Goal: Book appointment/travel/reservation

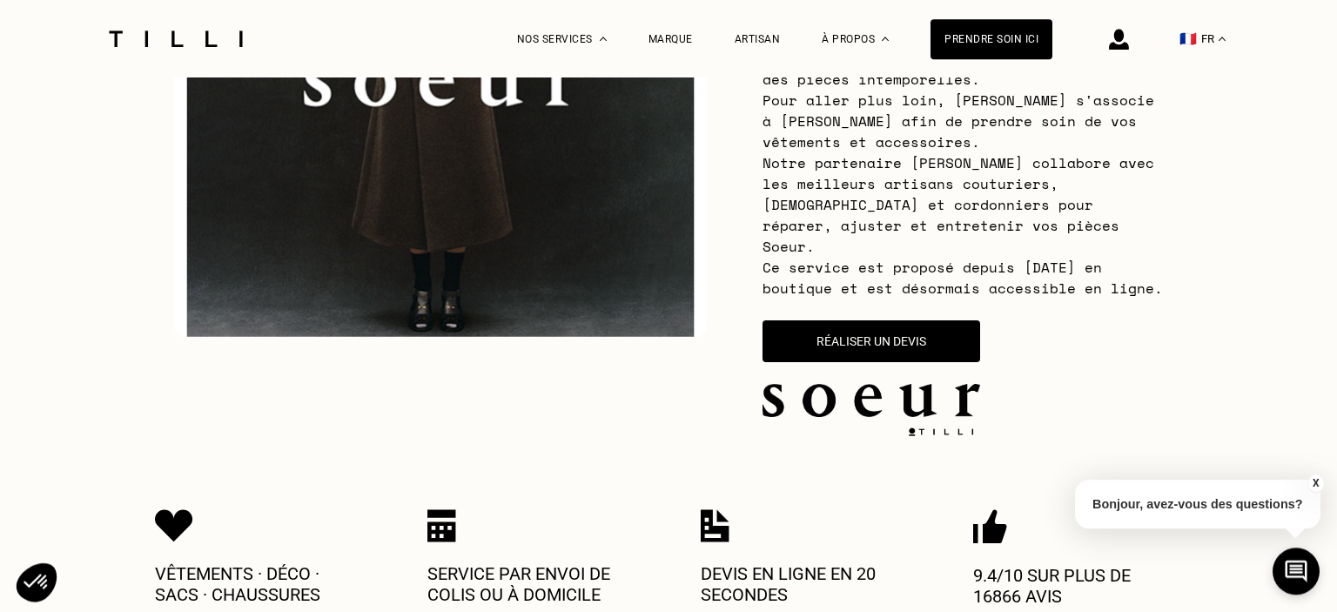
scroll to position [349, 0]
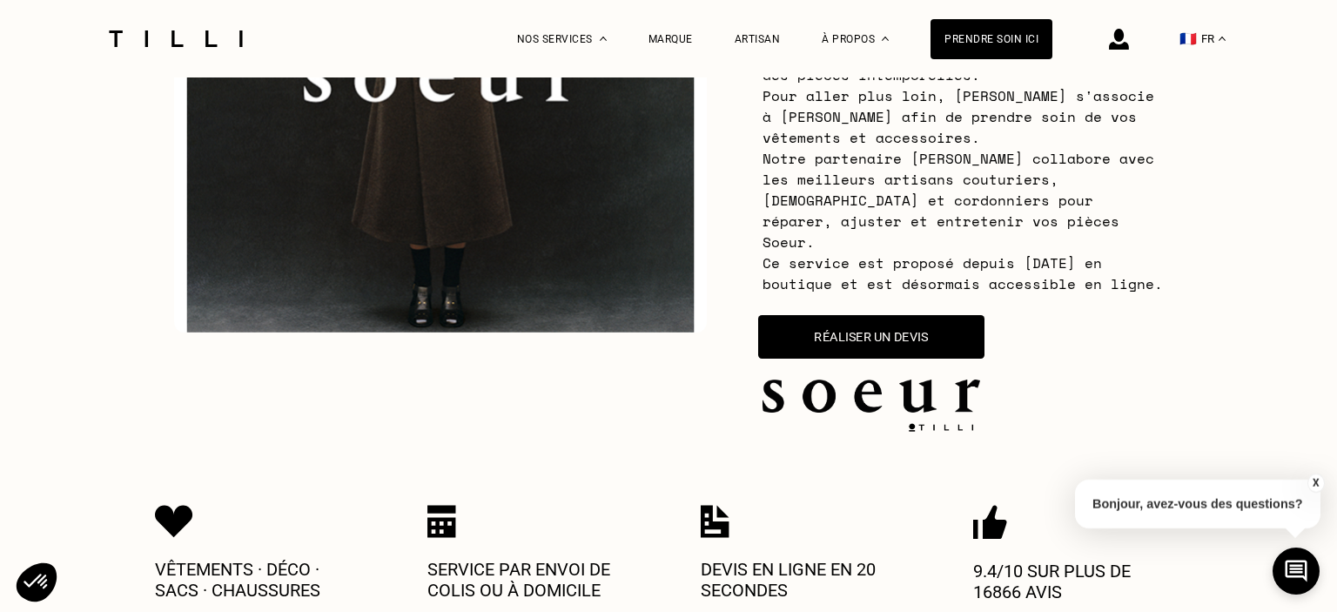
click at [855, 315] on button "Réaliser un devis" at bounding box center [871, 337] width 226 height 44
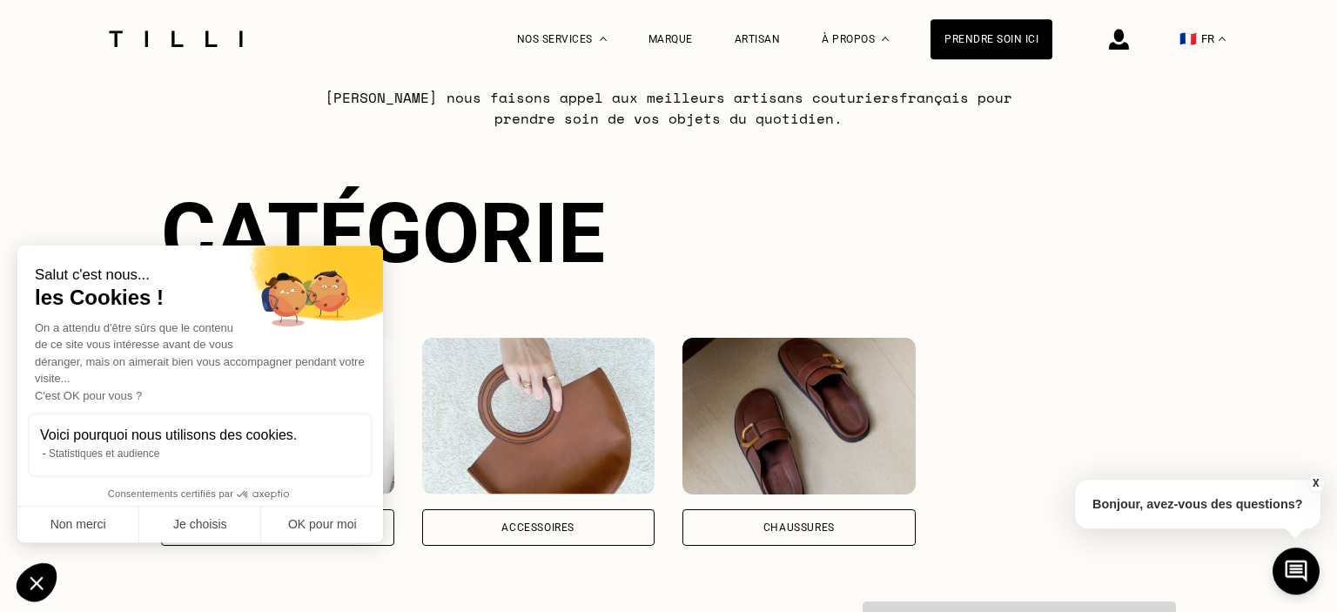
scroll to position [1126, 0]
click at [322, 520] on button "OK pour moi" at bounding box center [322, 525] width 122 height 37
checkbox input "true"
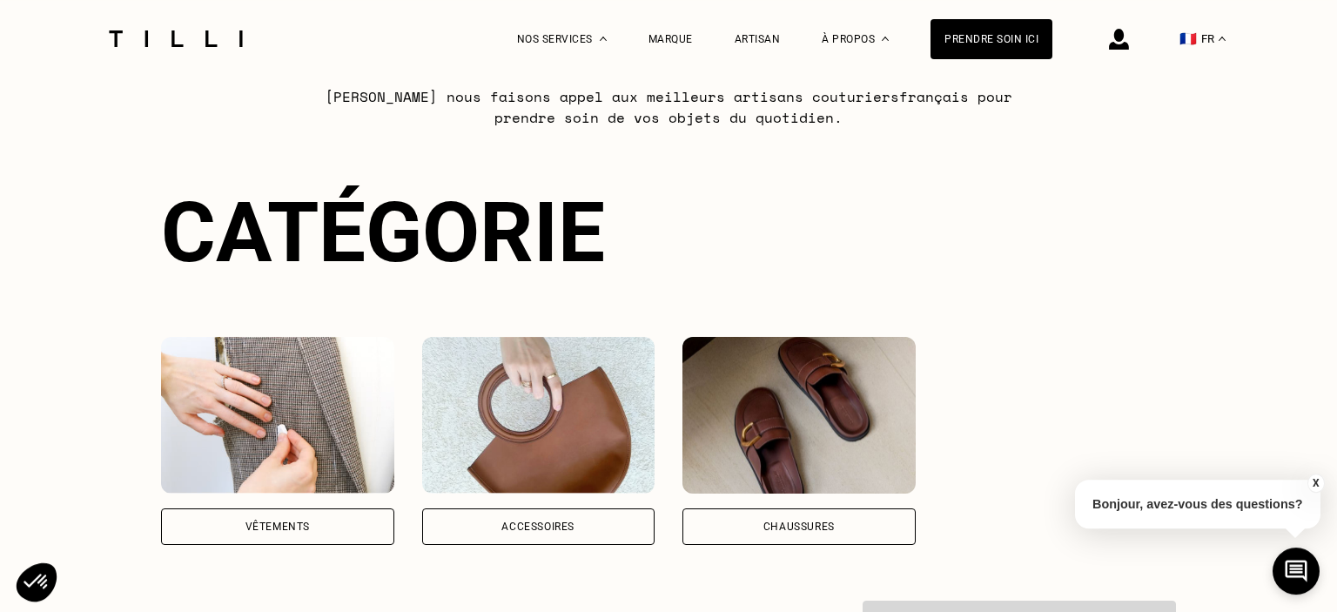
click at [336, 508] on div "Vêtements" at bounding box center [277, 526] width 233 height 37
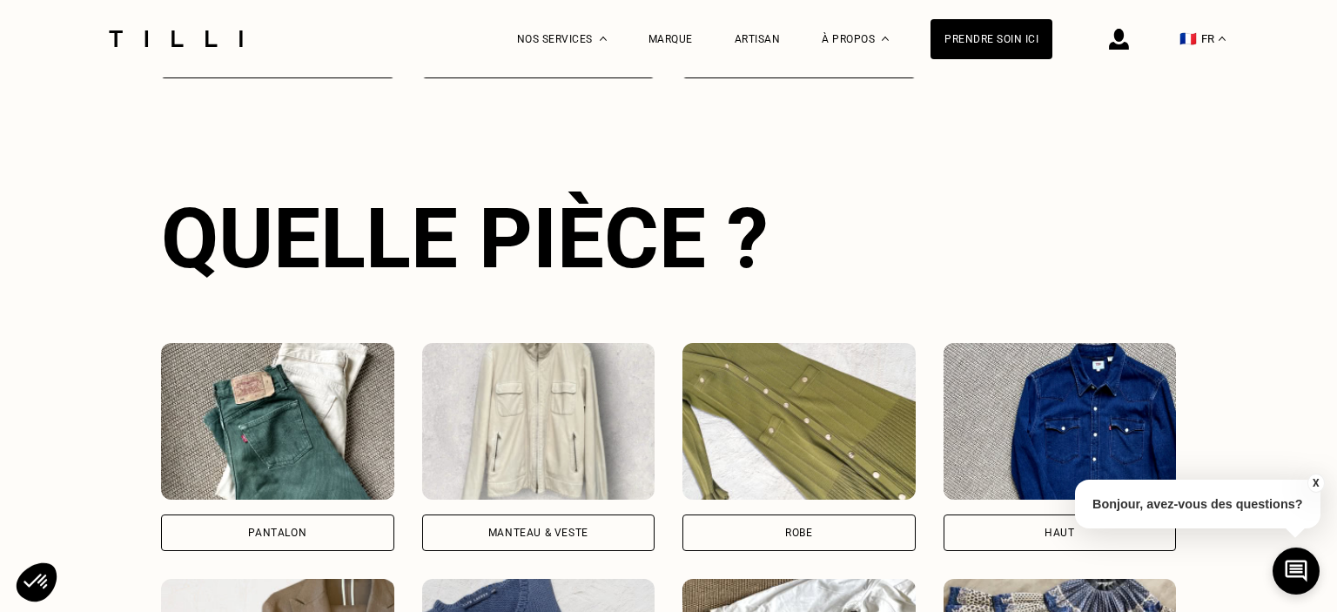
scroll to position [1595, 0]
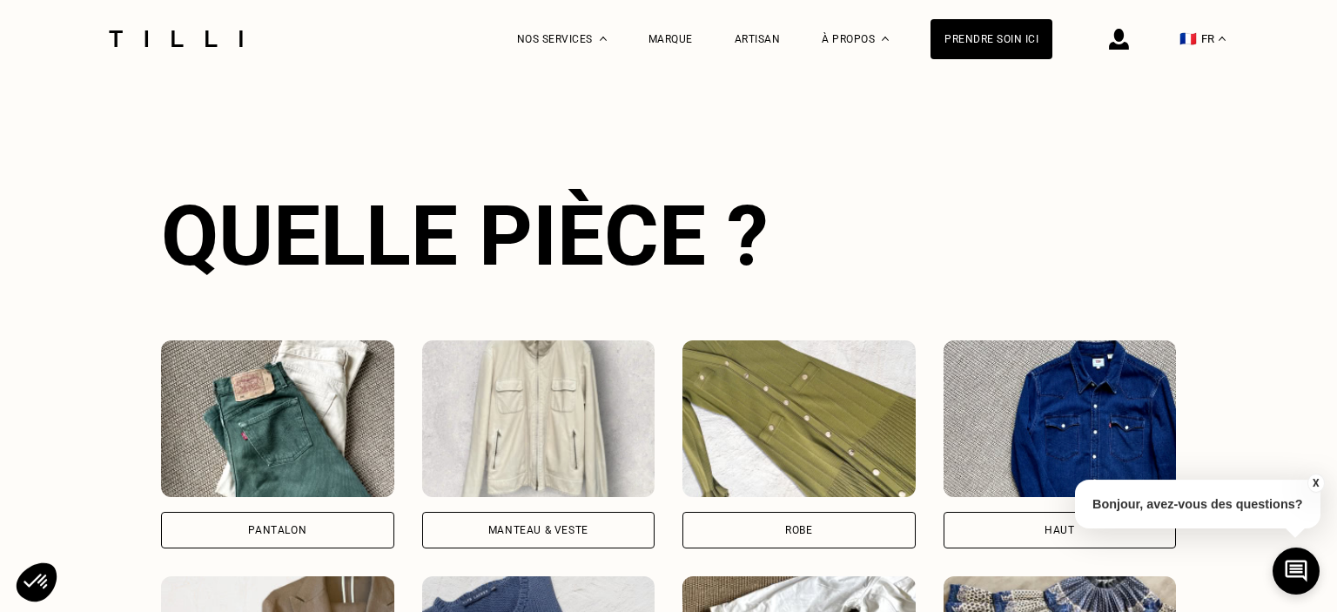
click at [734, 512] on div "Robe" at bounding box center [799, 530] width 233 height 37
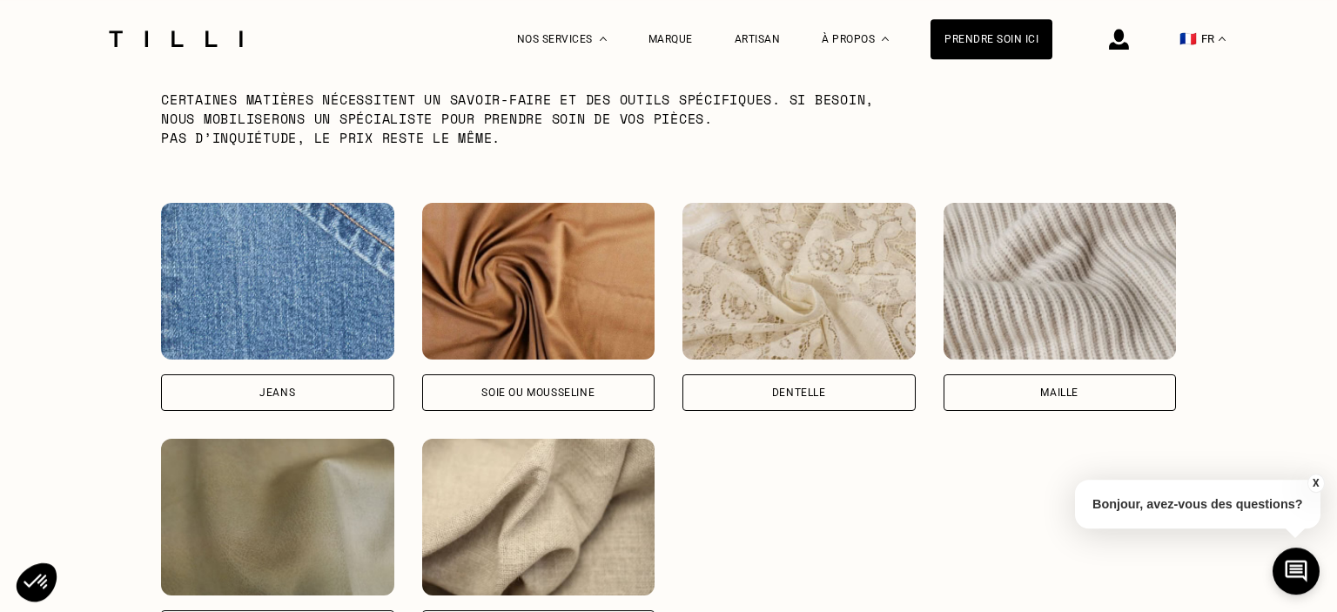
scroll to position [2840, 0]
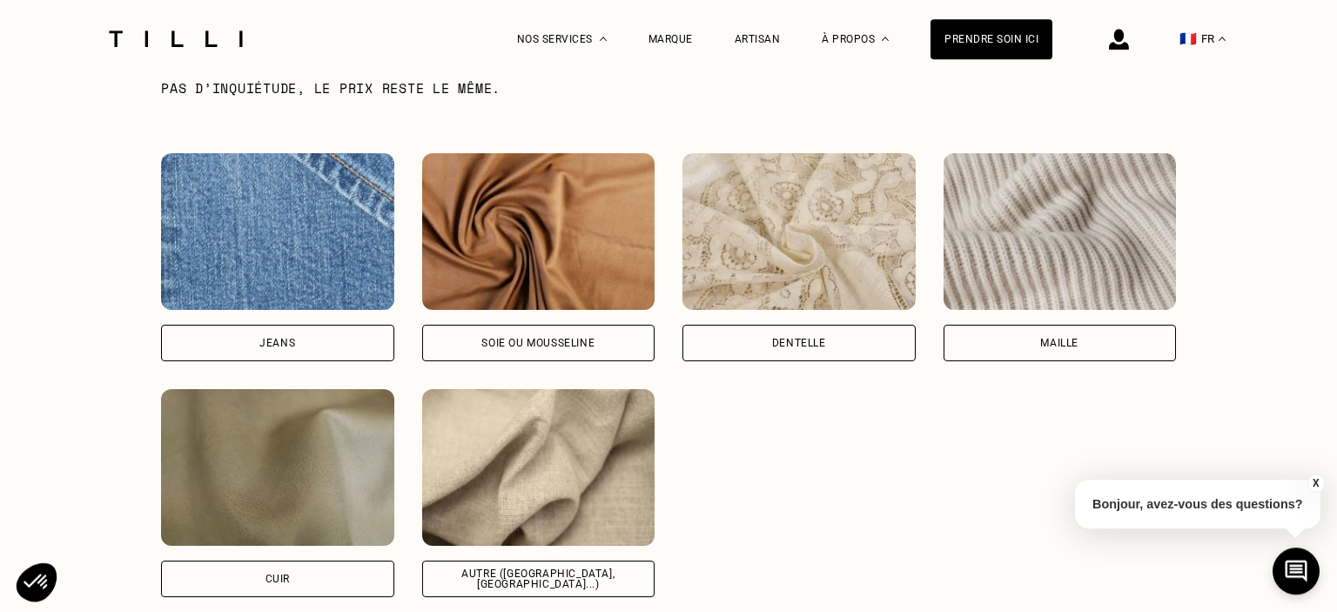
click at [603, 568] on div "Autre ([GEOGRAPHIC_DATA], [GEOGRAPHIC_DATA]...)" at bounding box center [539, 578] width 204 height 21
select select "FR"
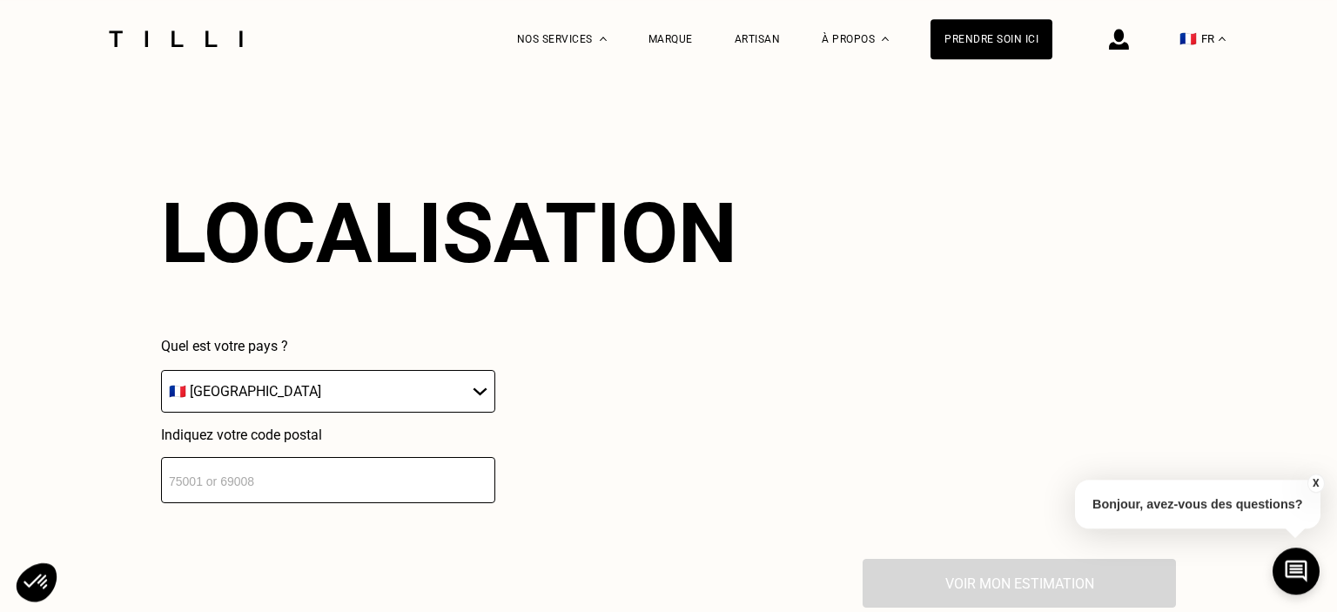
scroll to position [3365, 0]
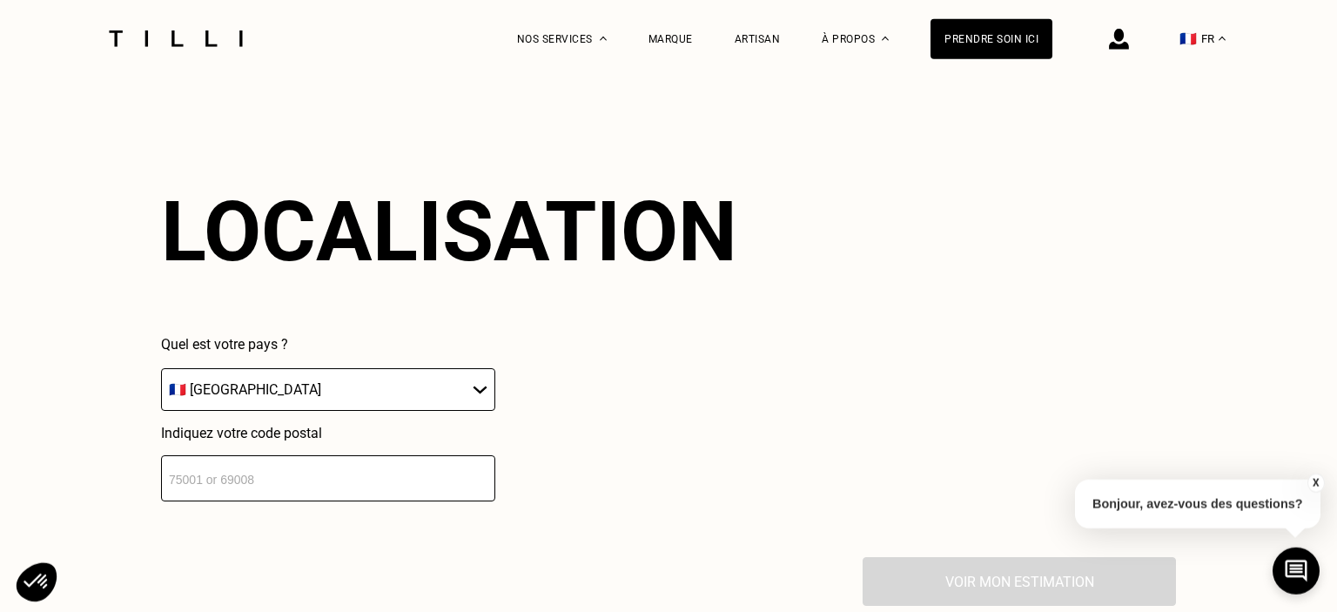
click at [332, 475] on input "number" at bounding box center [328, 478] width 334 height 46
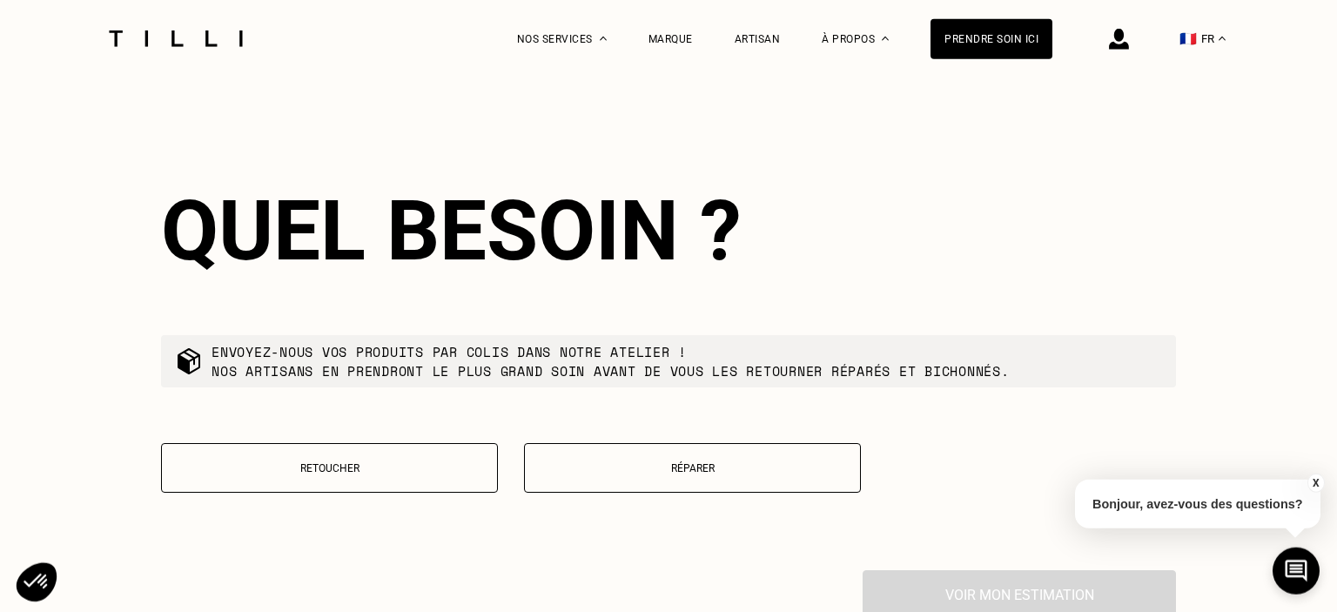
scroll to position [3799, 0]
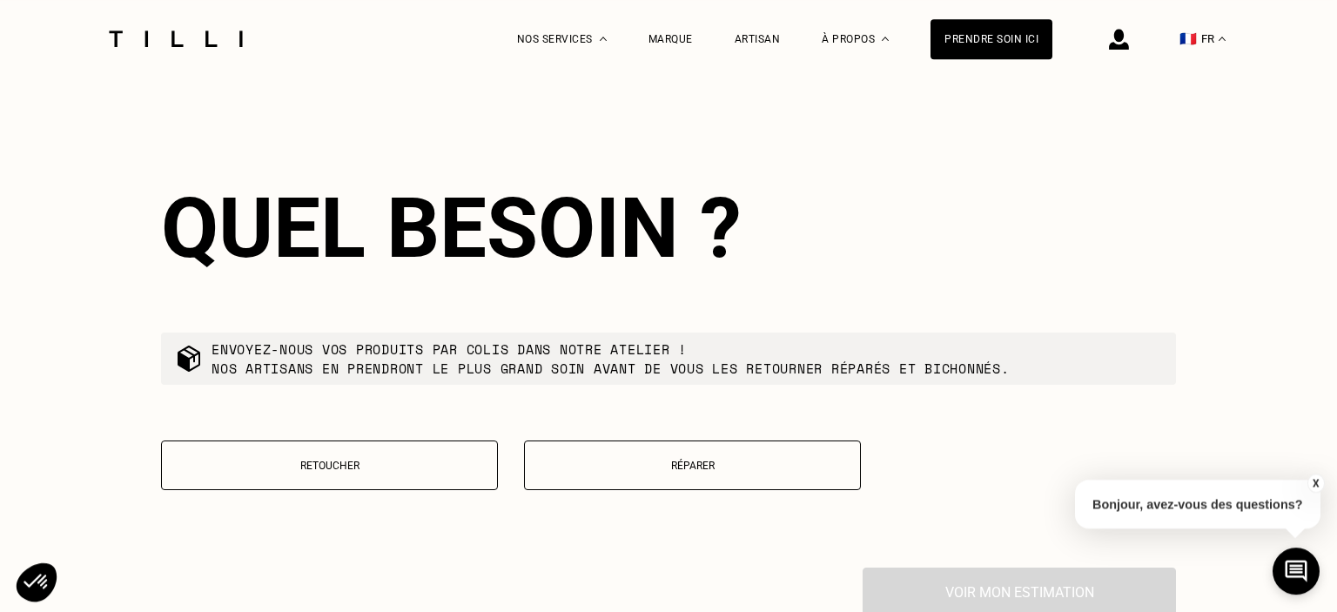
type input "92290"
click at [427, 461] on button "Retoucher" at bounding box center [329, 465] width 337 height 50
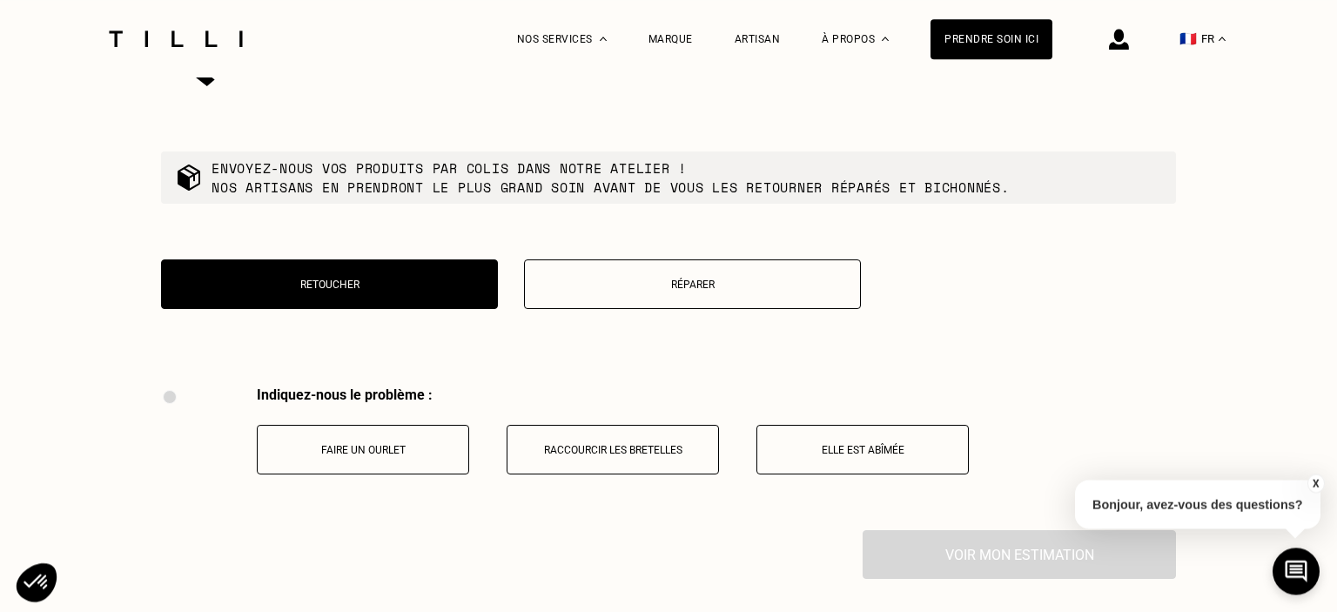
scroll to position [3972, 0]
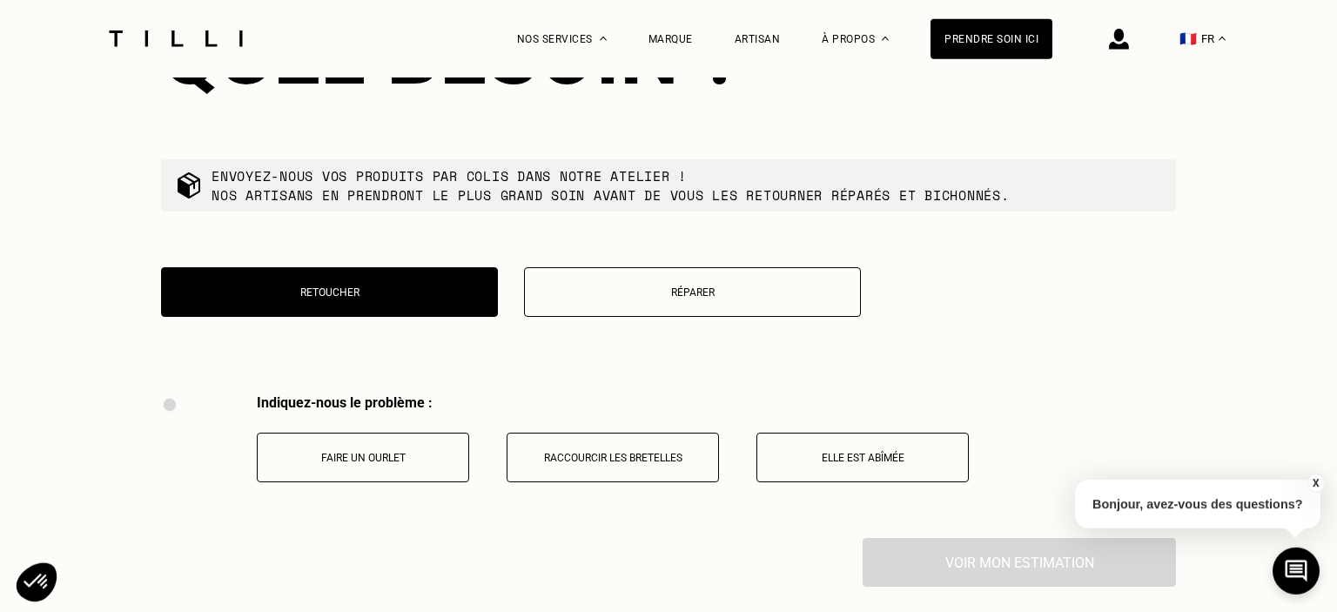
click at [385, 457] on button "Faire un ourlet" at bounding box center [363, 458] width 212 height 50
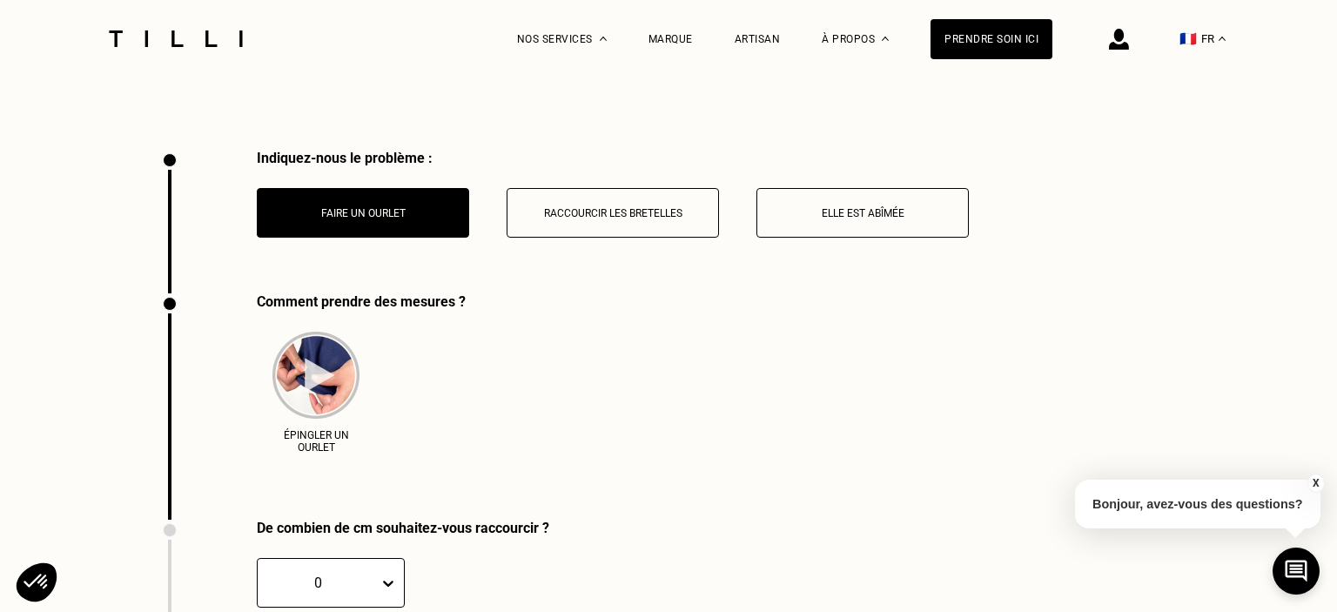
scroll to position [4216, 0]
click at [538, 208] on p "Raccourcir les bretelles" at bounding box center [612, 214] width 193 height 12
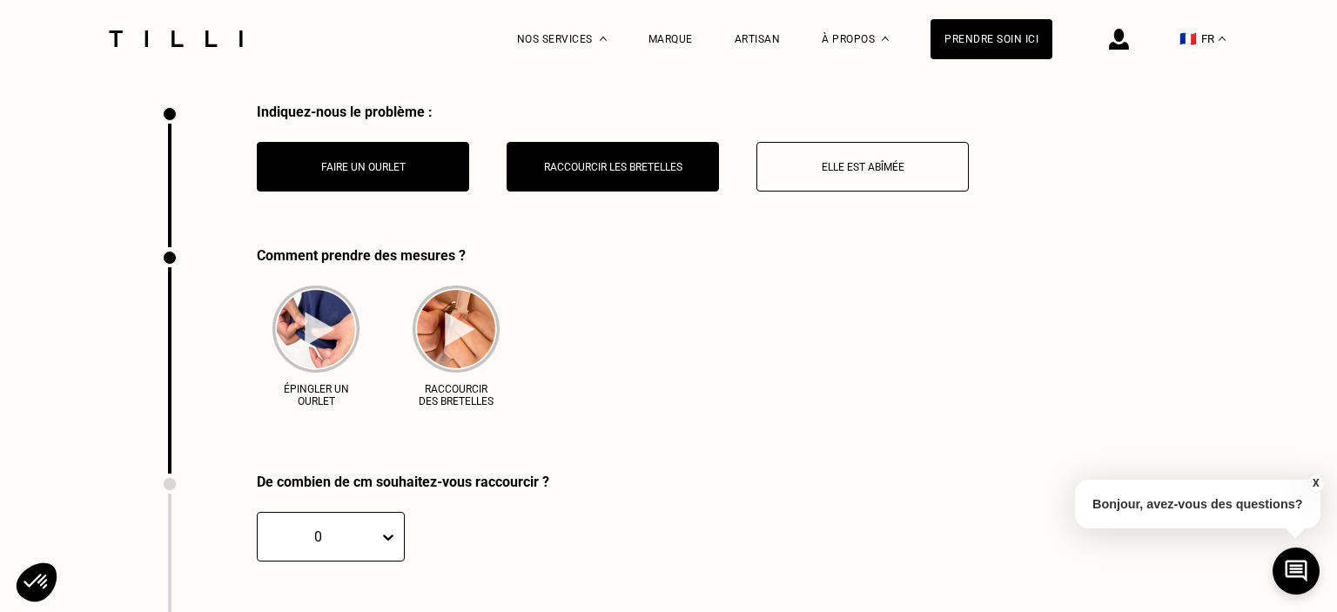
scroll to position [4261, 0]
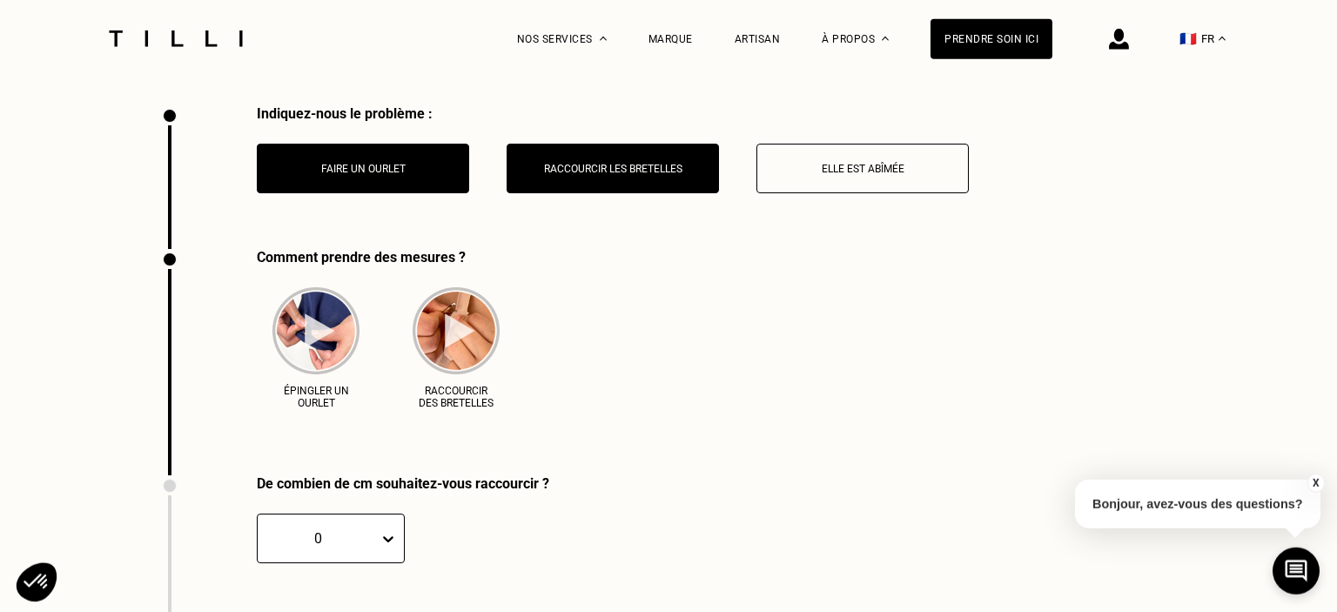
click at [830, 163] on p "Elle est abîmée" at bounding box center [862, 169] width 193 height 12
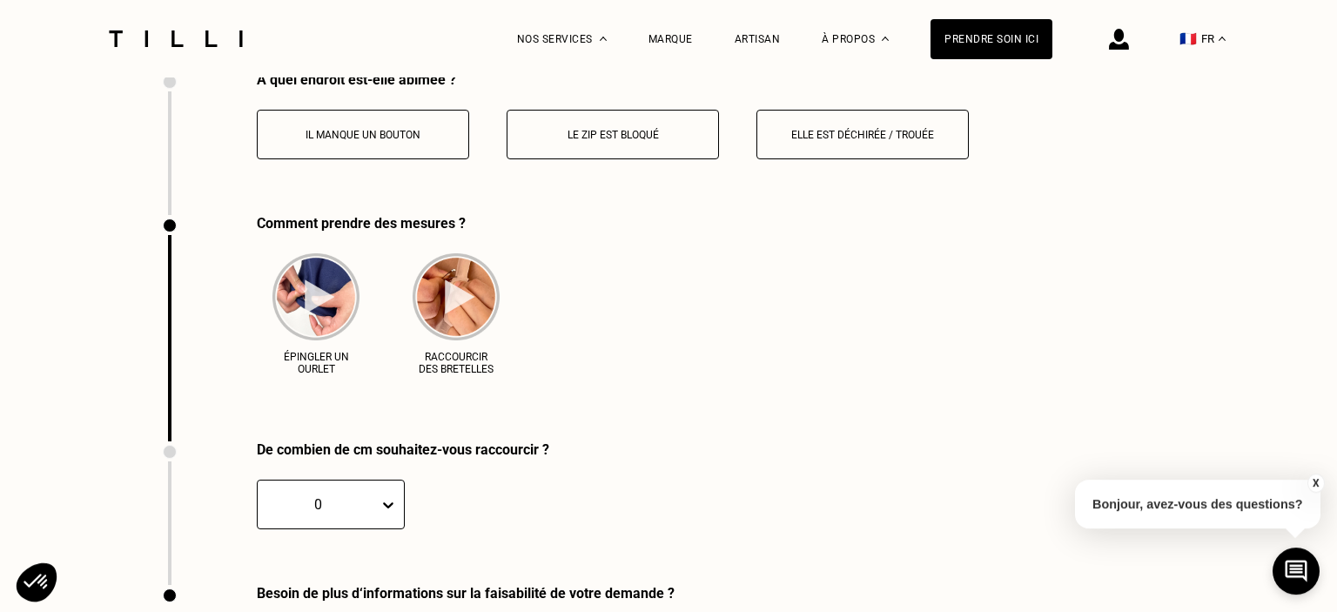
scroll to position [4569, 0]
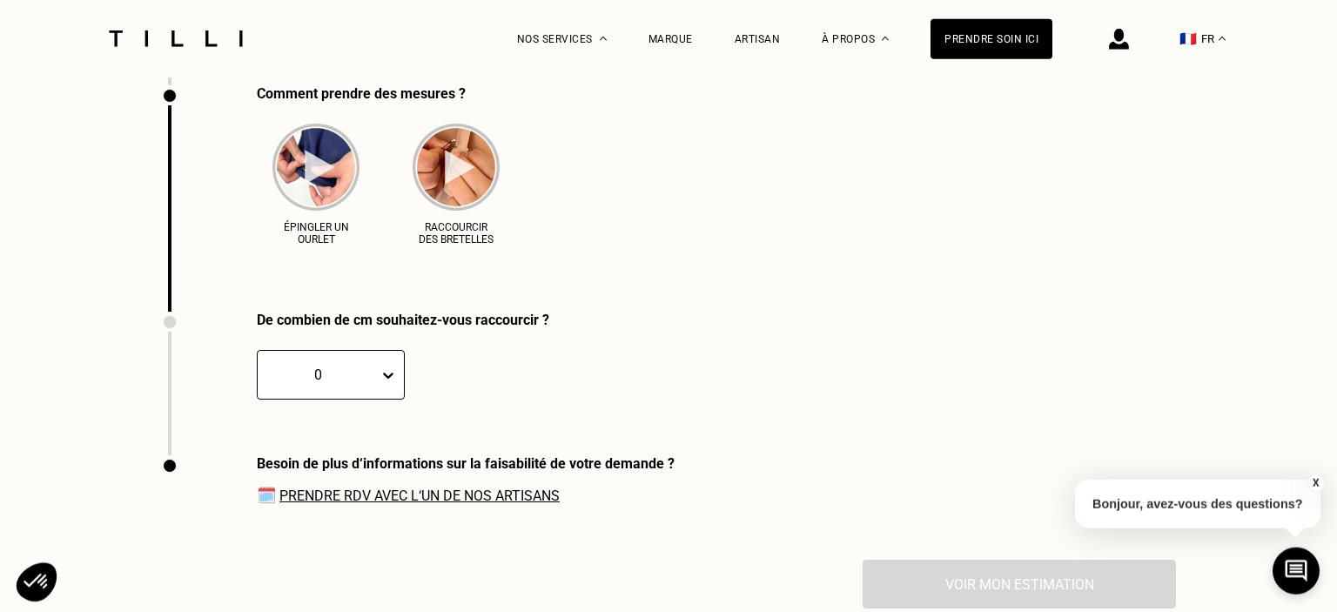
click at [477, 488] on link "Prendre RDV avec l‘un de nos artisans" at bounding box center [419, 496] width 280 height 17
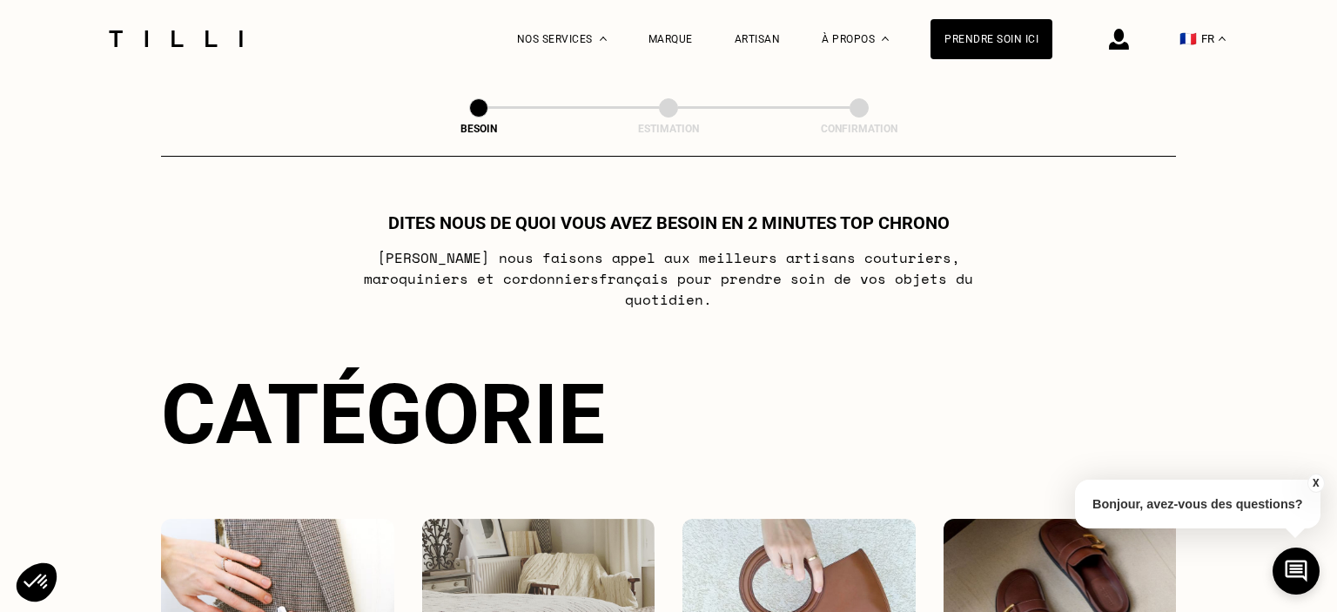
scroll to position [354, 0]
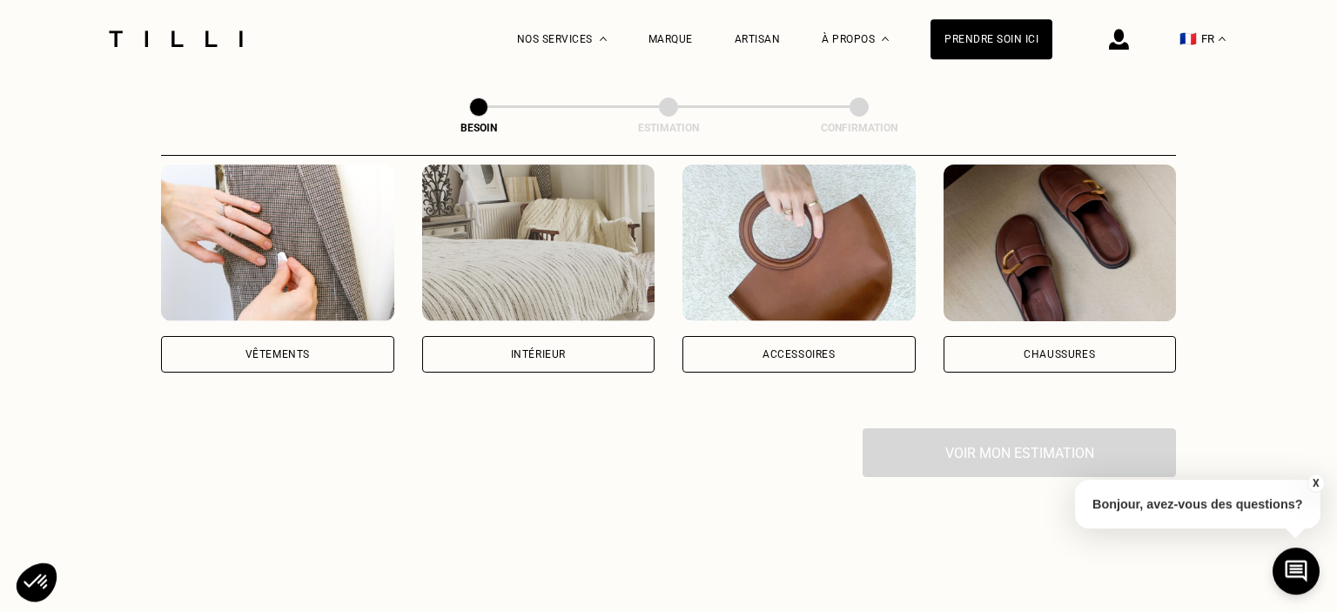
click at [273, 341] on div "Vêtements" at bounding box center [277, 354] width 233 height 37
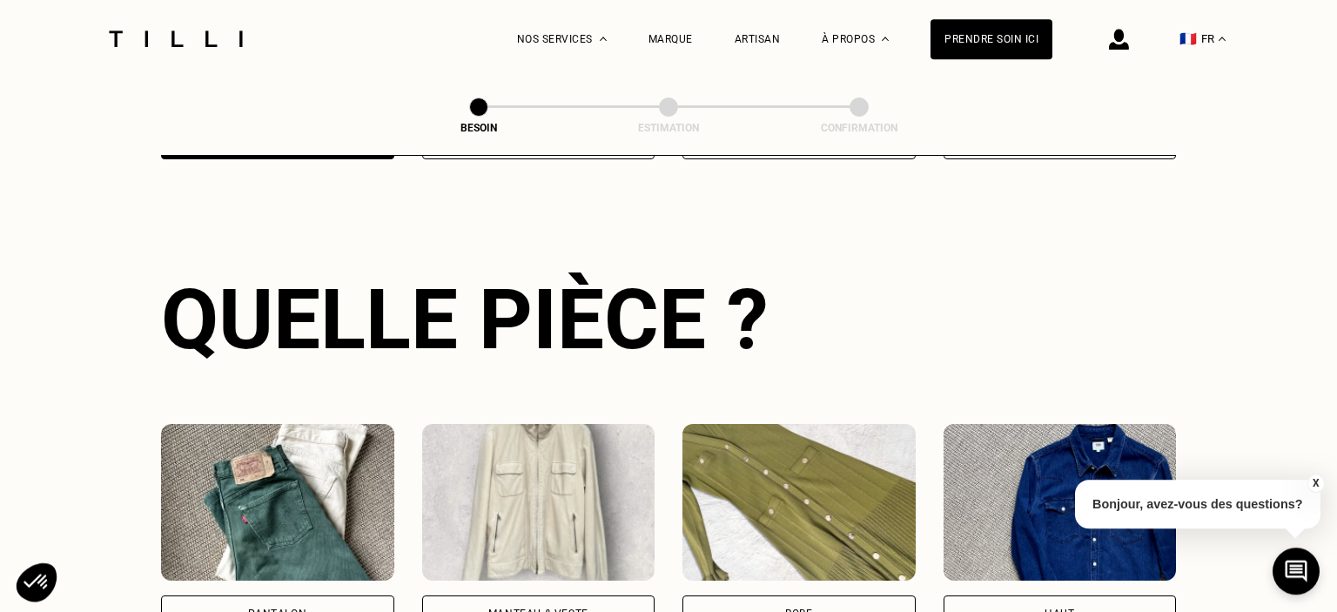
click at [273, 341] on div "Quelle pièce ?" at bounding box center [668, 320] width 1015 height 98
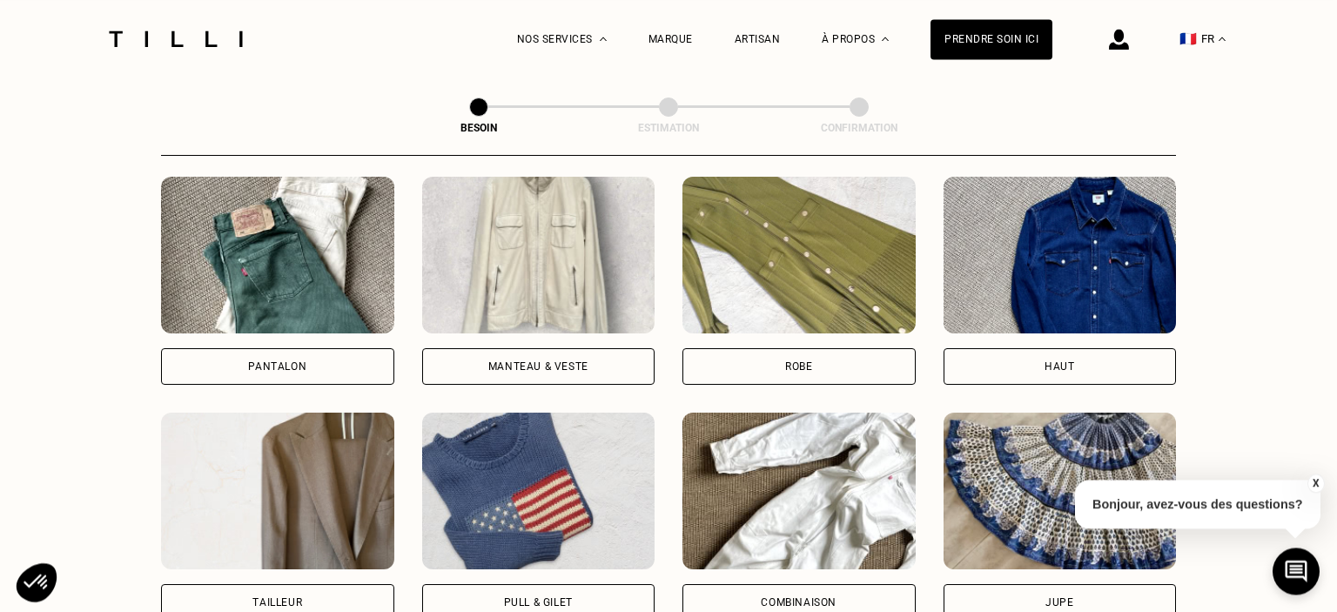
click at [762, 348] on div "Robe" at bounding box center [799, 366] width 233 height 37
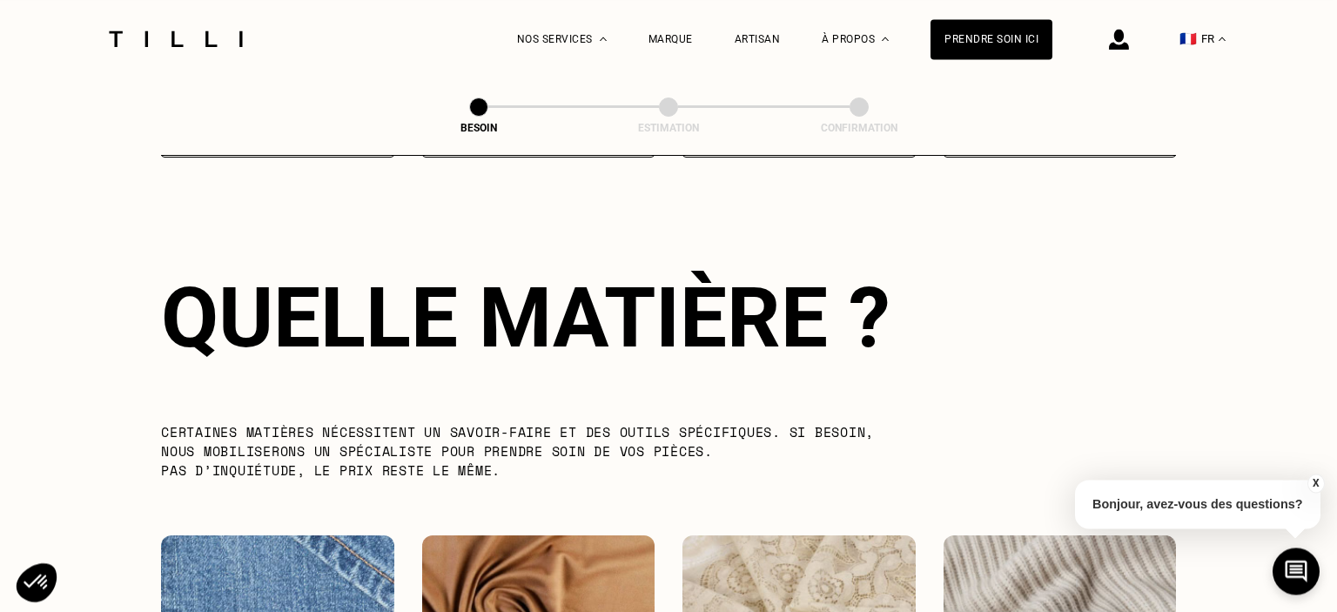
scroll to position [1905, 0]
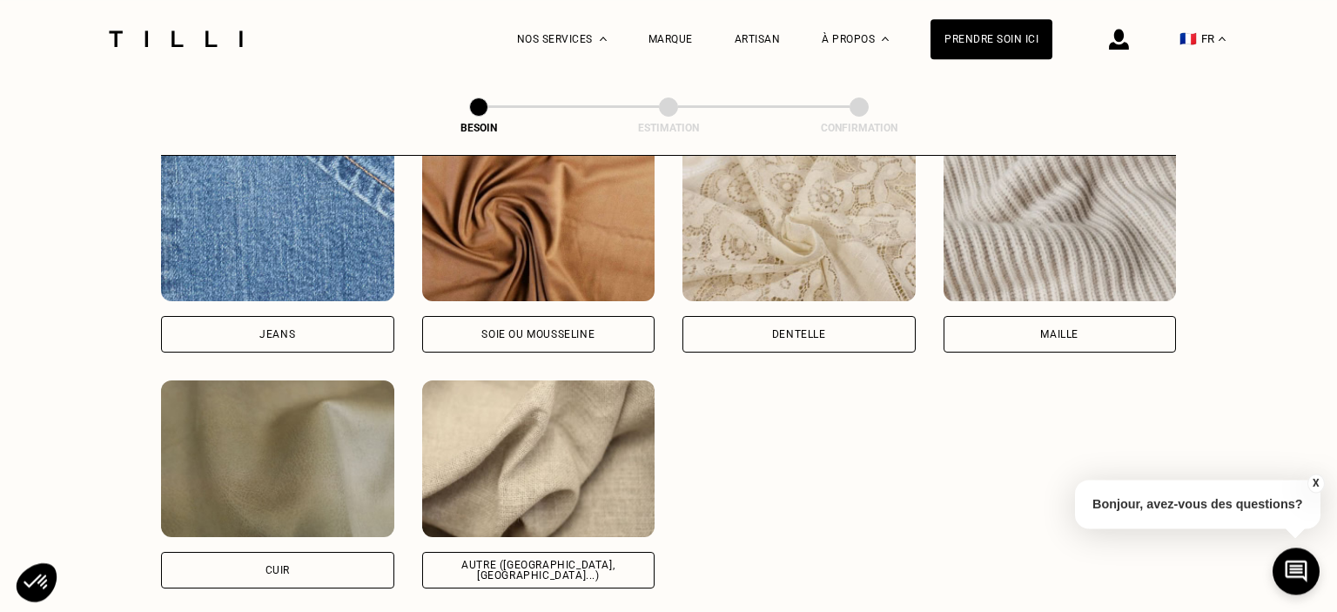
click at [508, 560] on div "Autre ([GEOGRAPHIC_DATA], [GEOGRAPHIC_DATA]...)" at bounding box center [539, 570] width 204 height 21
select select "FR"
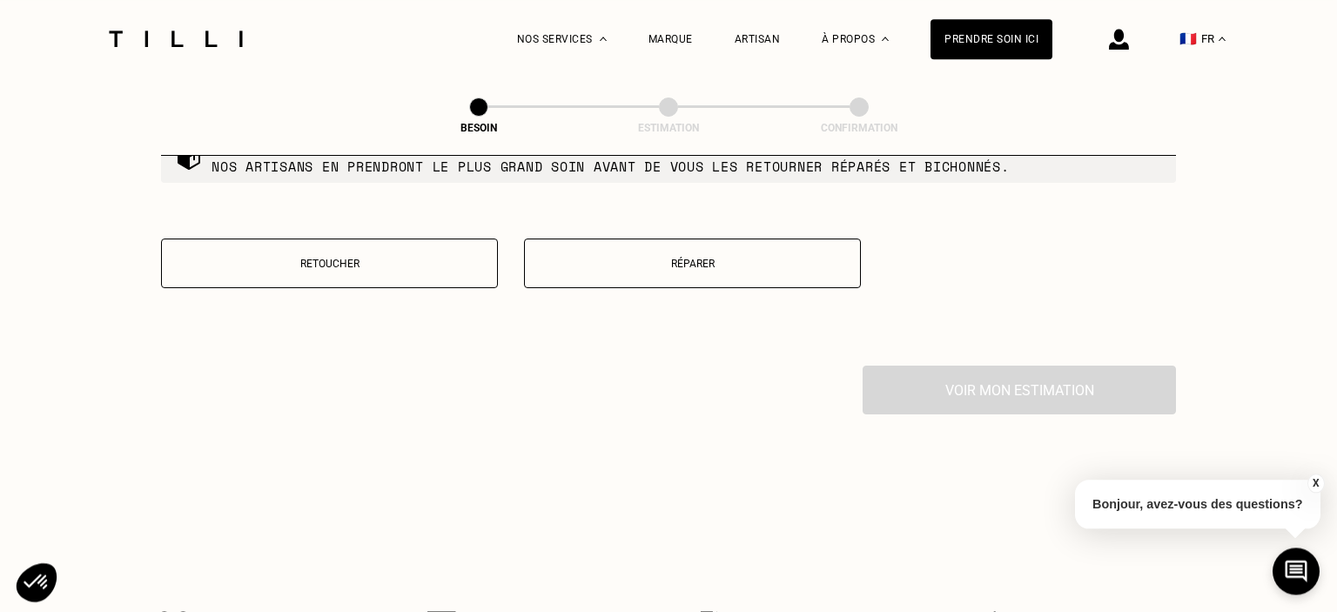
scroll to position [3057, 0]
click at [361, 271] on button "Retoucher" at bounding box center [329, 264] width 337 height 50
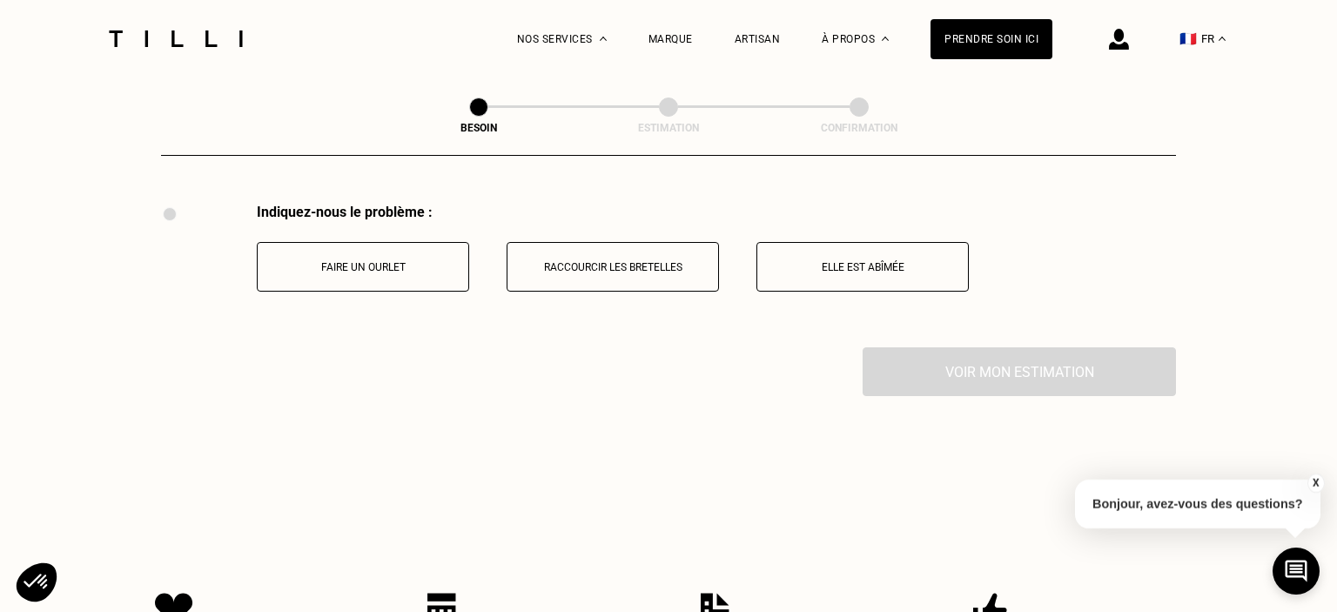
scroll to position [3245, 0]
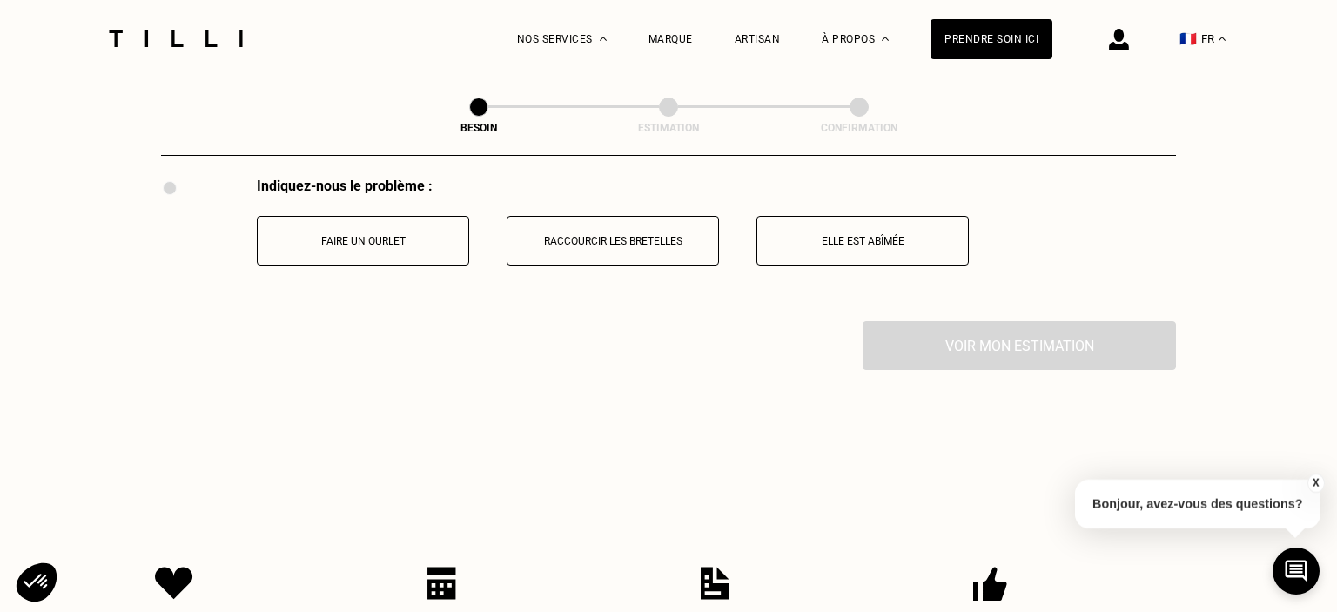
click at [599, 242] on button "Raccourcir les bretelles" at bounding box center [613, 241] width 212 height 50
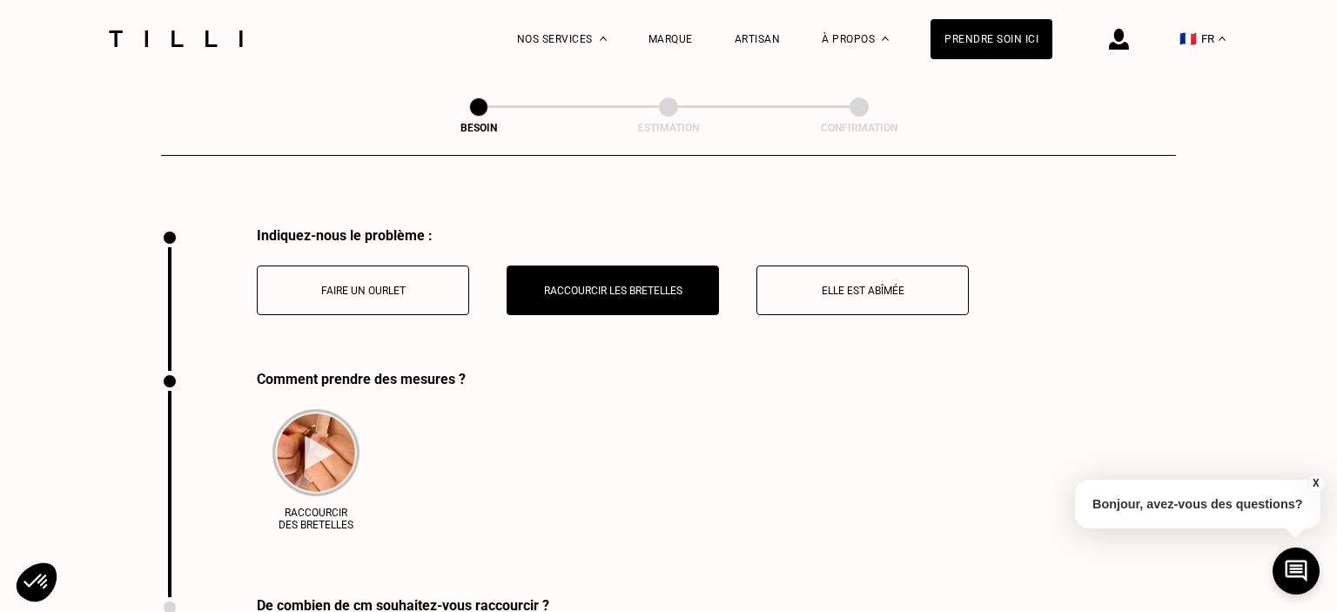
scroll to position [3163, 0]
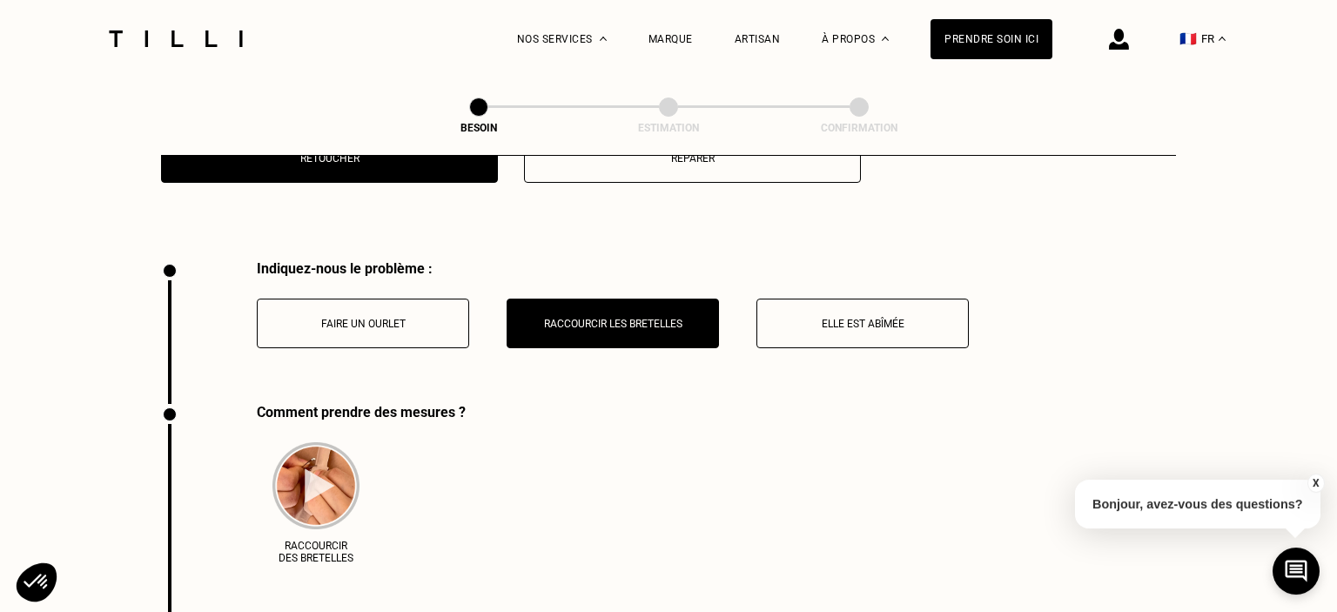
click at [671, 318] on p "Raccourcir les bretelles" at bounding box center [612, 324] width 193 height 12
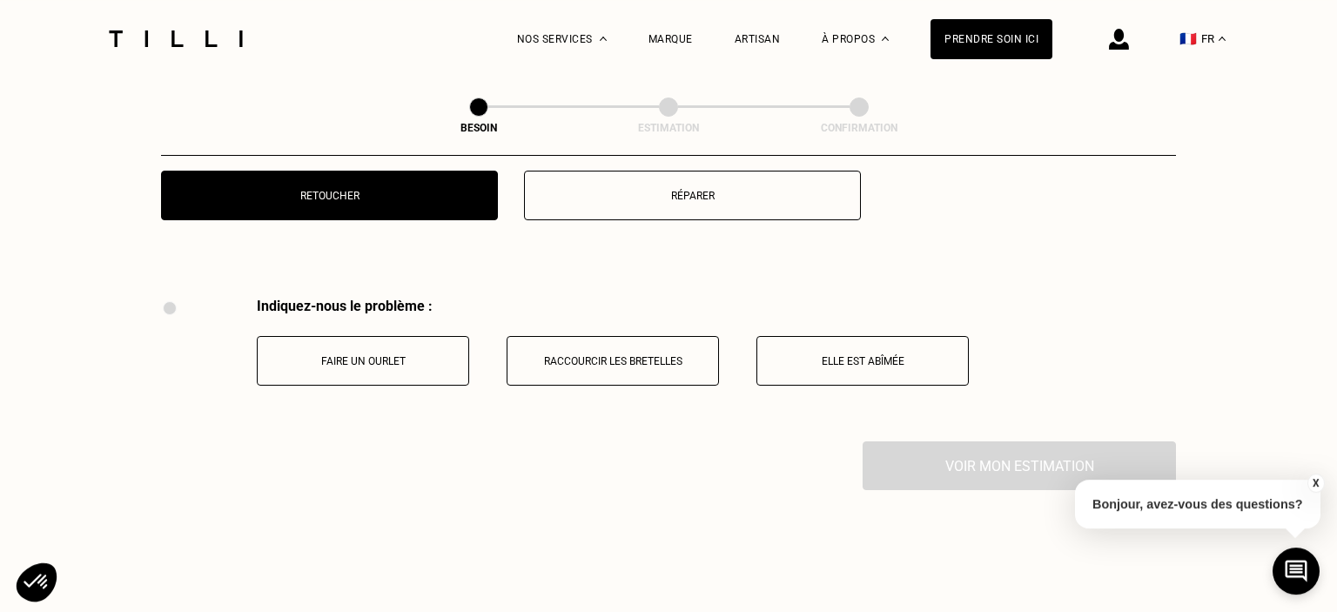
click at [811, 355] on p "Elle est abîmée" at bounding box center [862, 361] width 193 height 12
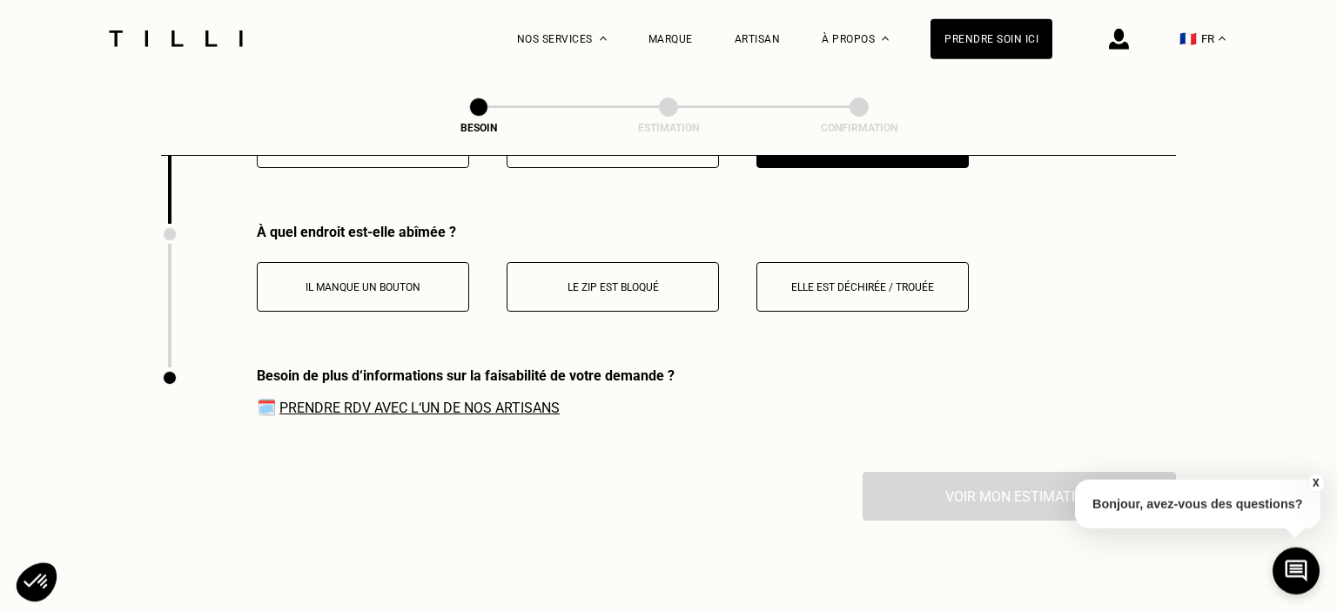
scroll to position [3419, 0]
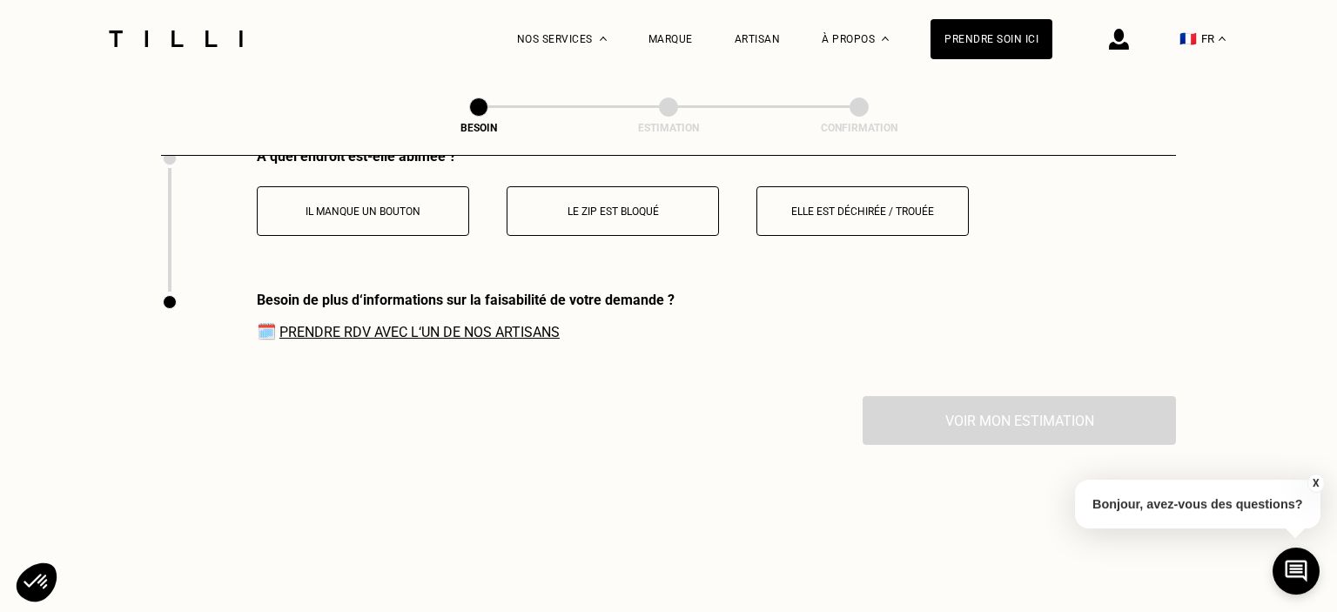
click at [470, 326] on link "Prendre RDV avec l‘un de nos artisans" at bounding box center [419, 332] width 280 height 17
